Goal: Answer question/provide support: Share knowledge or assist other users

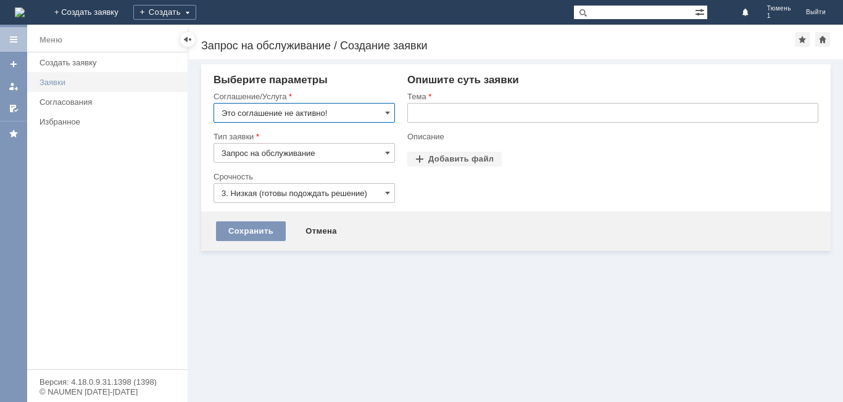
click at [58, 90] on link "Заявки" at bounding box center [110, 82] width 151 height 19
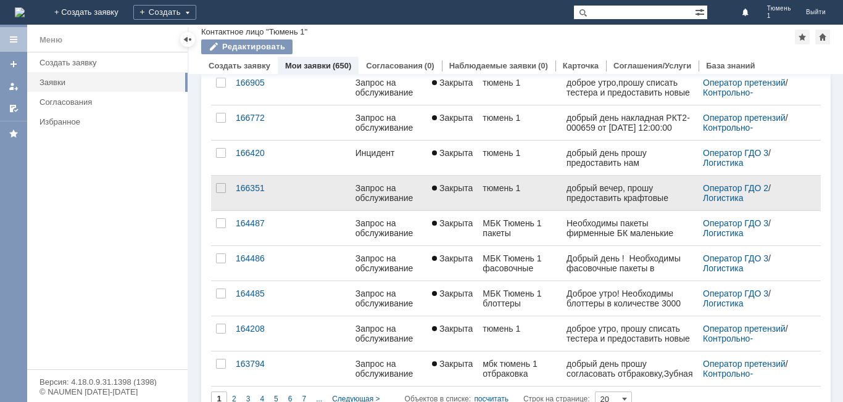
scroll to position [483, 0]
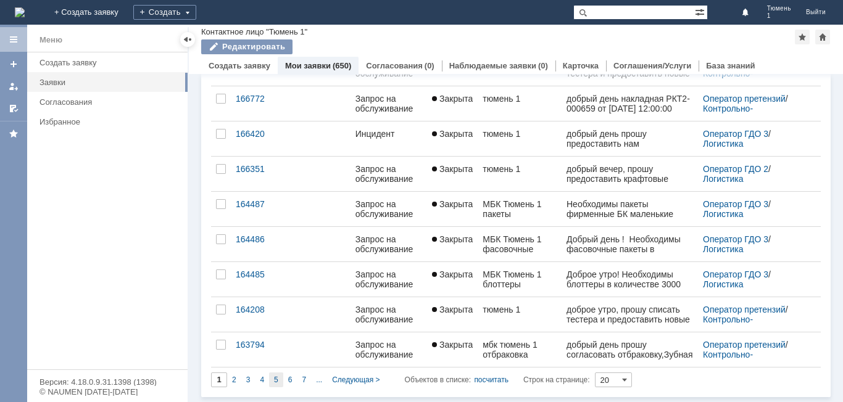
click at [277, 383] on span "5" at bounding box center [276, 380] width 4 height 9
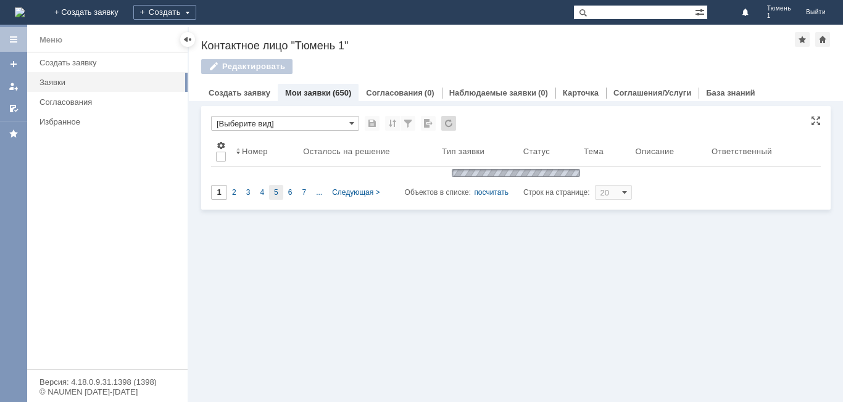
scroll to position [0, 0]
type input "5"
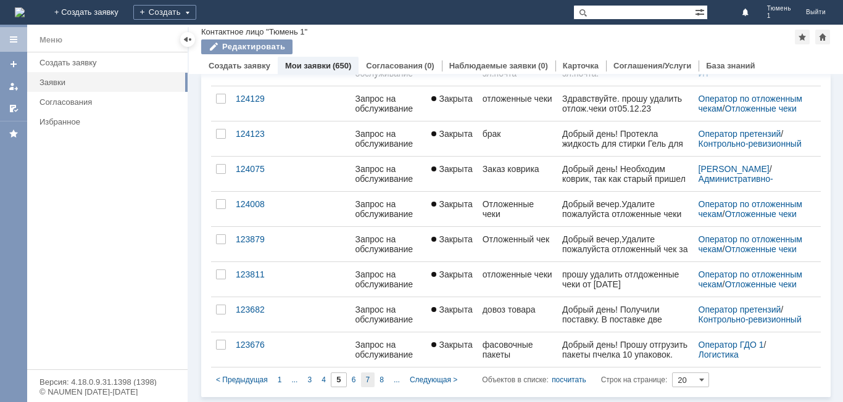
click at [368, 384] on span "7" at bounding box center [368, 380] width 4 height 9
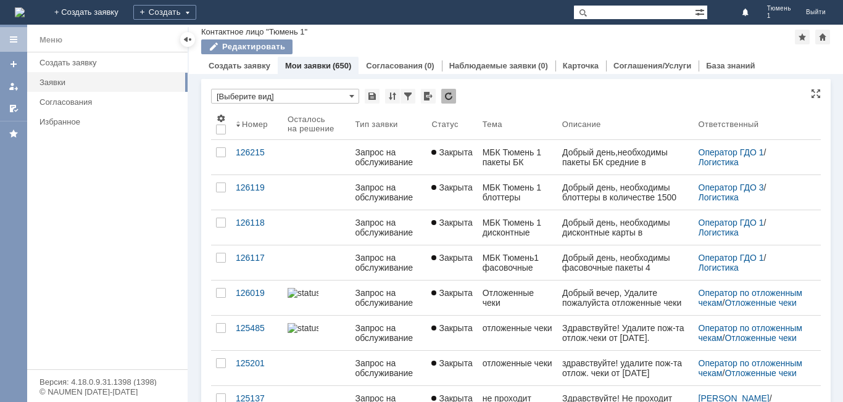
type input "7"
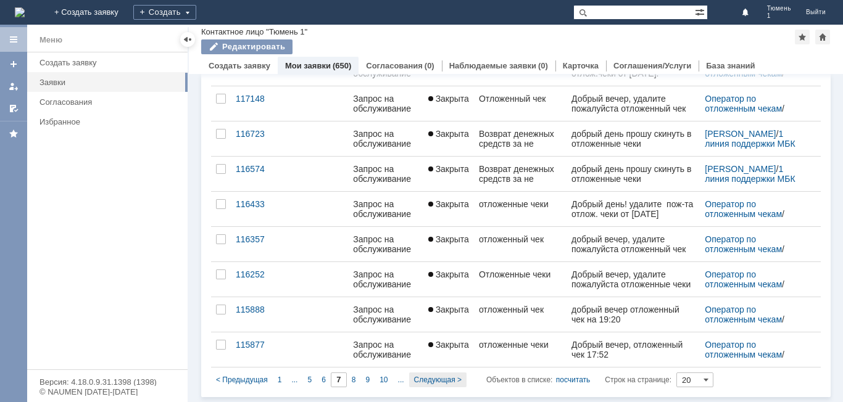
click at [435, 377] on span "Следующая >" at bounding box center [438, 380] width 48 height 9
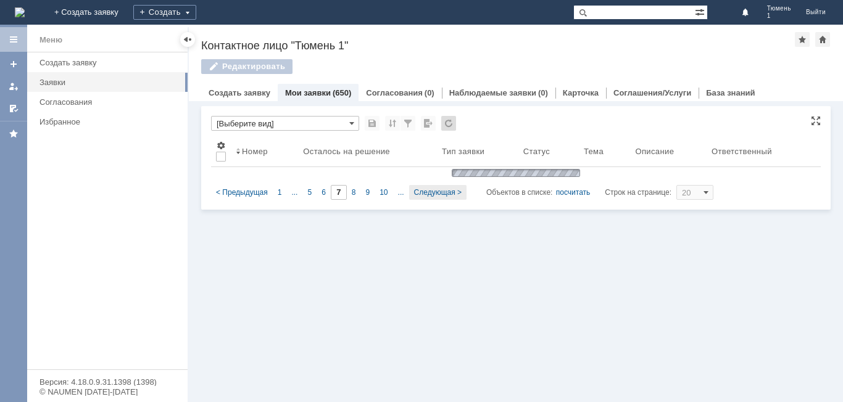
type input "8"
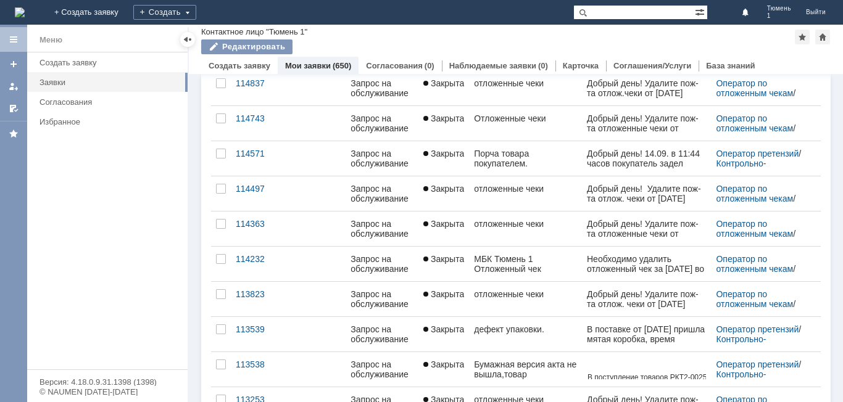
click at [674, 160] on div "Добрый день! 14.09. в 11:44 часов покупатель задел сумкой мицеллярную воду и сл…" at bounding box center [646, 178] width 120 height 59
click at [518, 167] on div "Порча товара покупателем." at bounding box center [525, 159] width 102 height 20
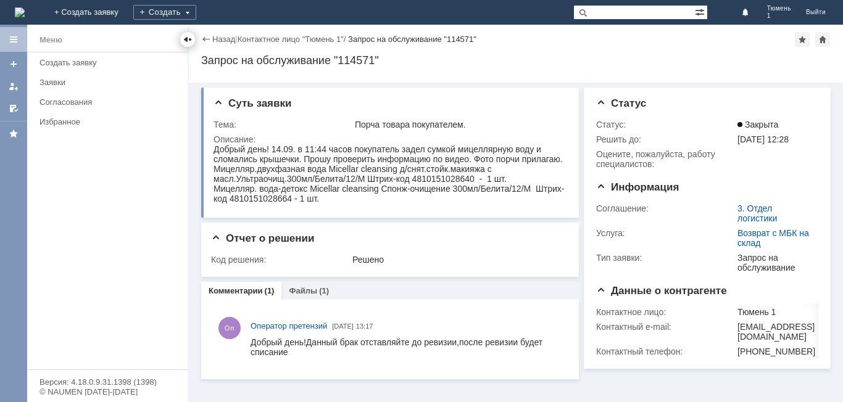
click at [187, 42] on div at bounding box center [188, 40] width 10 height 10
